Goal: Find specific page/section: Find specific page/section

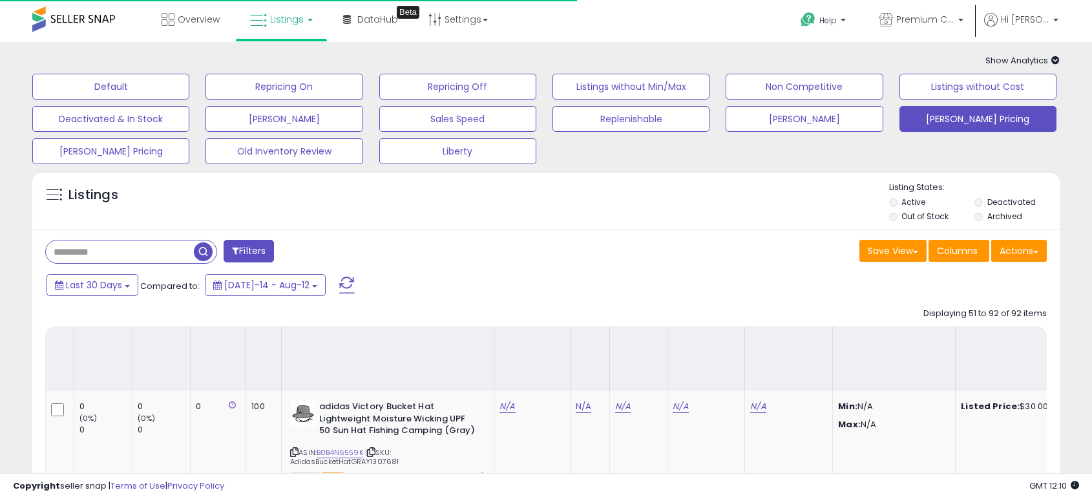
select select "**"
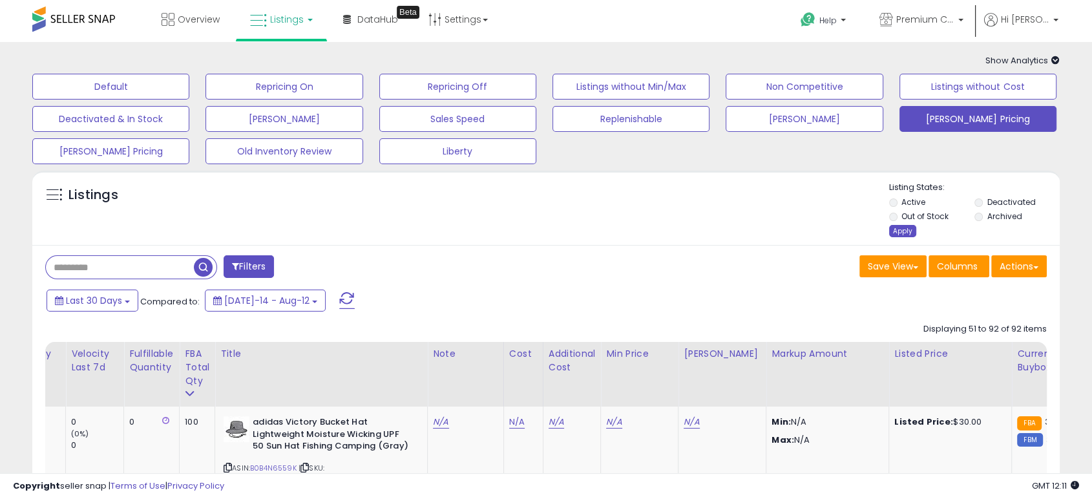
click at [904, 233] on div "Apply" at bounding box center [902, 231] width 27 height 12
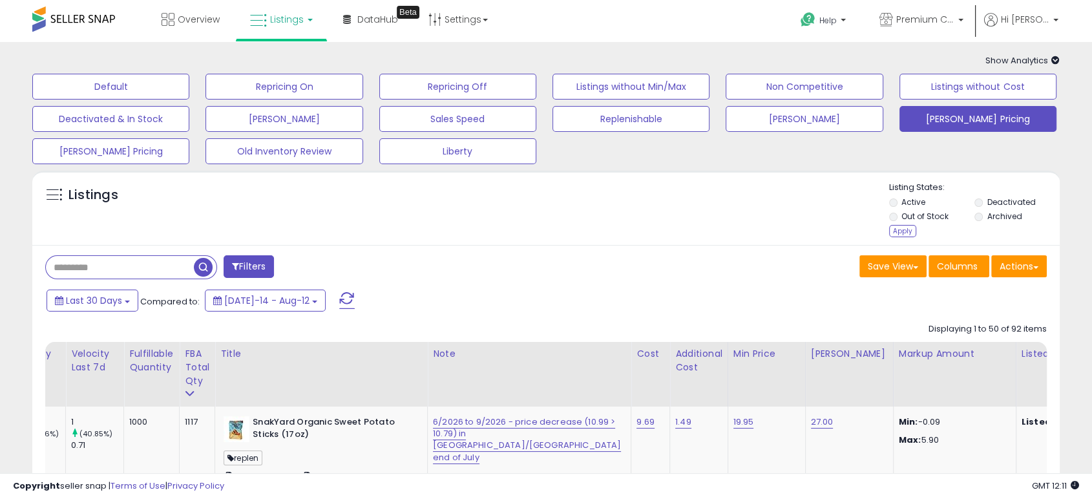
click at [901, 233] on div "Apply" at bounding box center [902, 231] width 27 height 12
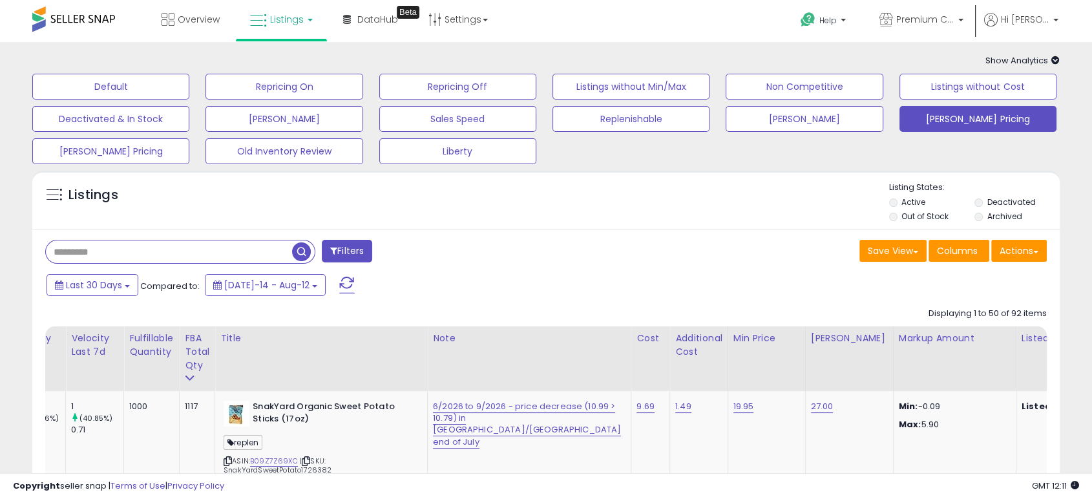
click at [131, 260] on input "text" at bounding box center [169, 251] width 246 height 23
type input "********"
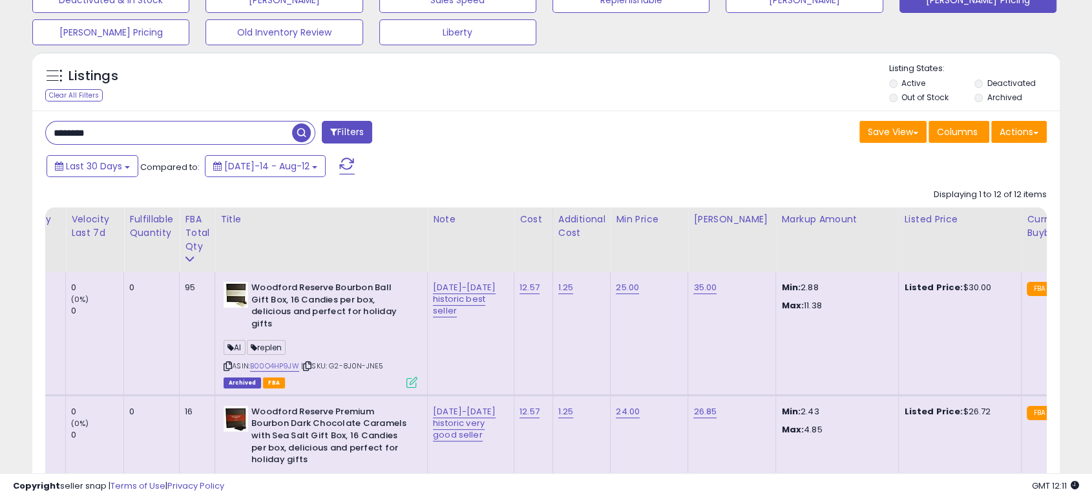
scroll to position [143, 0]
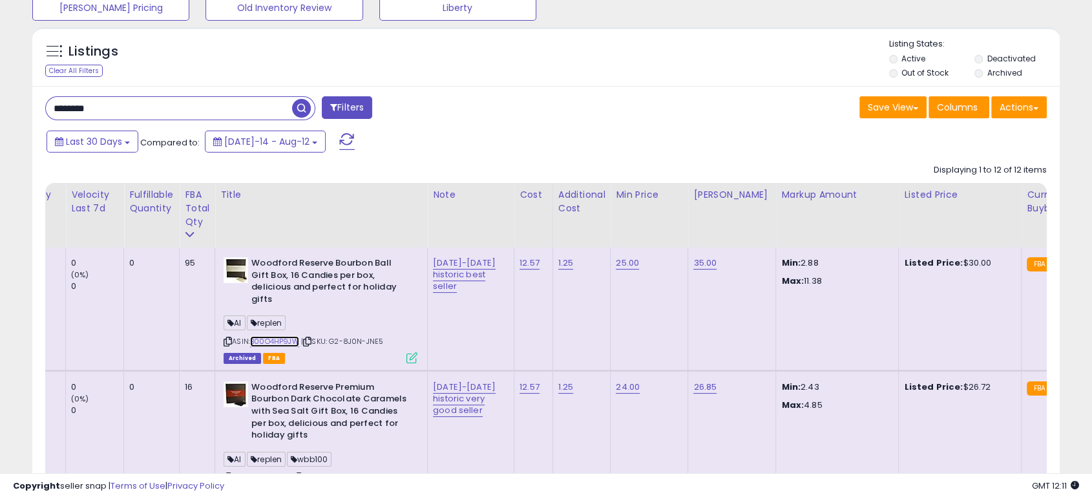
click at [284, 336] on link "B00O4HP9JW" at bounding box center [274, 341] width 49 height 11
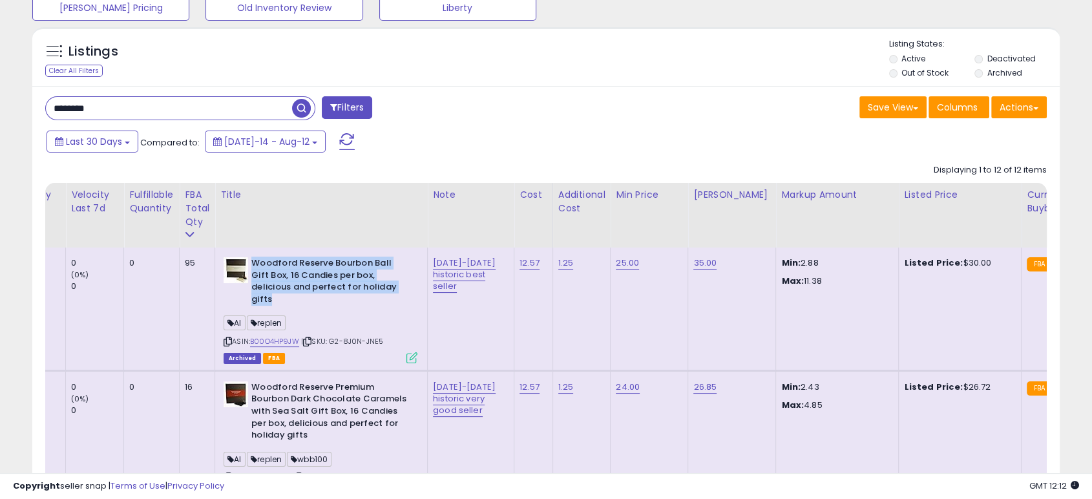
drag, startPoint x: 377, startPoint y: 286, endPoint x: 249, endPoint y: 259, distance: 130.2
click at [251, 259] on b "Woodford Reserve Bourbon Ball Gift Box, 16 Candies per box, delicious and perfe…" at bounding box center [329, 282] width 157 height 51
copy b "Woodford Reserve Bourbon Ball Gift Box, 16 Candies per box, delicious and perfe…"
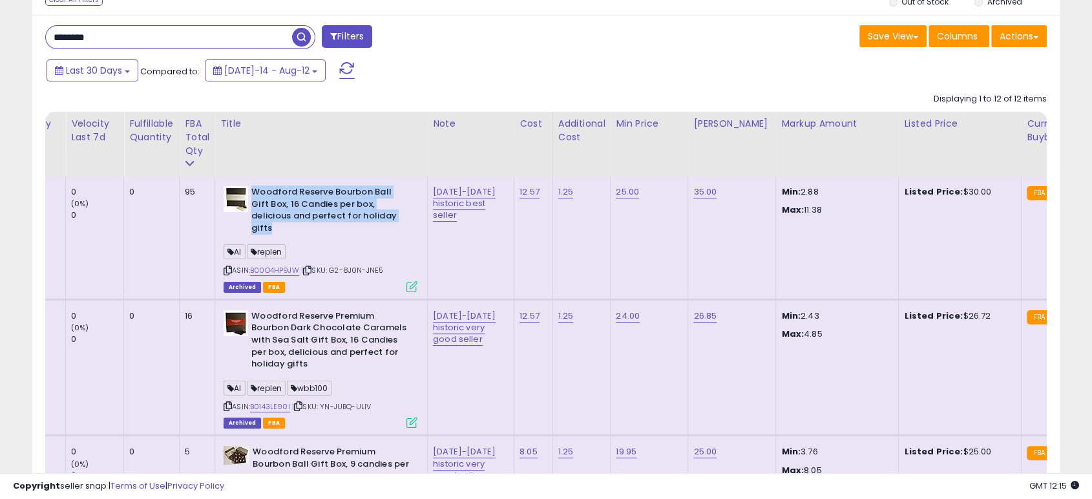
scroll to position [215, 0]
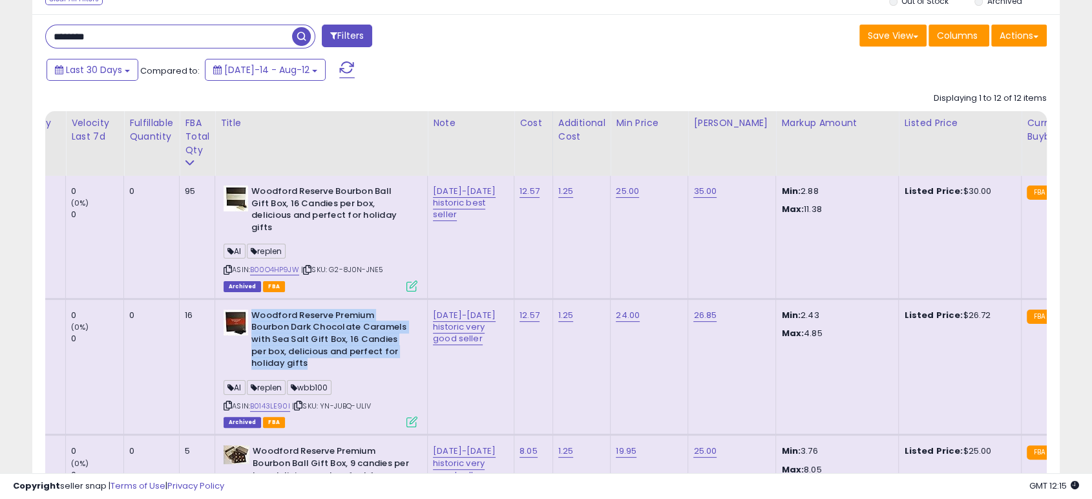
drag, startPoint x: 310, startPoint y: 350, endPoint x: 251, endPoint y: 299, distance: 78.8
click at [251, 310] on b "Woodford Reserve Premium Bourbon Dark Chocolate Caramels with Sea Salt Gift Box…" at bounding box center [329, 341] width 157 height 63
copy b "Woodford Reserve Premium Bourbon Dark Chocolate Caramels with Sea Salt Gift Box…"
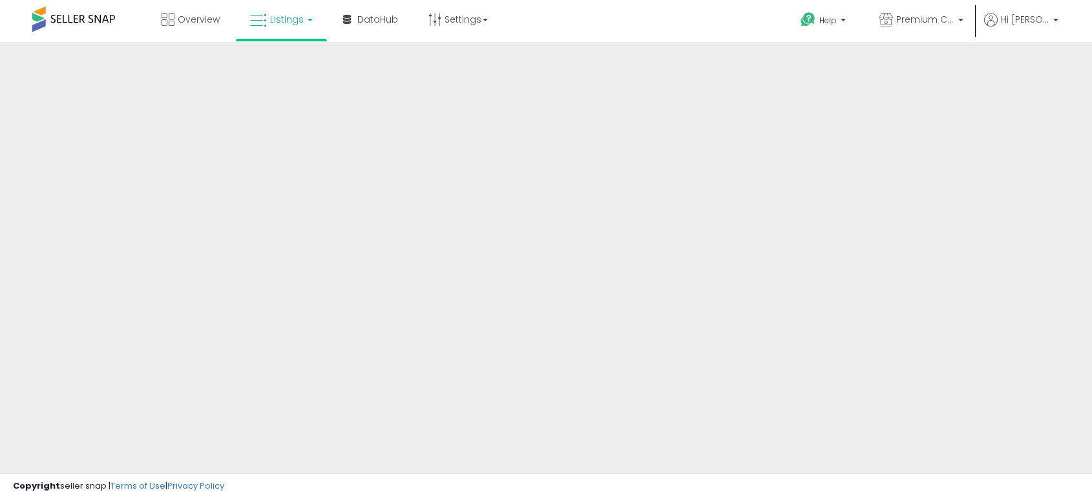
scroll to position [72, 0]
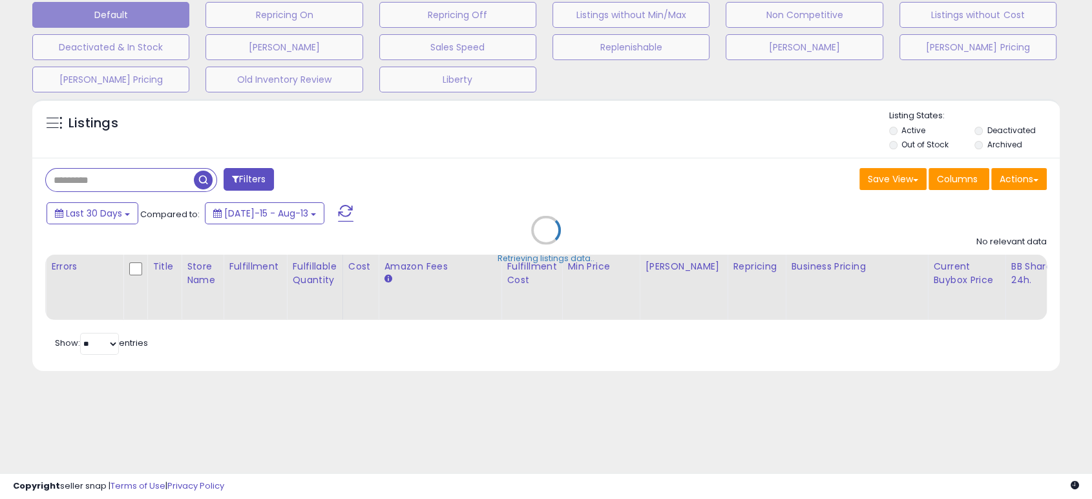
type input "**********"
